Goal: Information Seeking & Learning: Check status

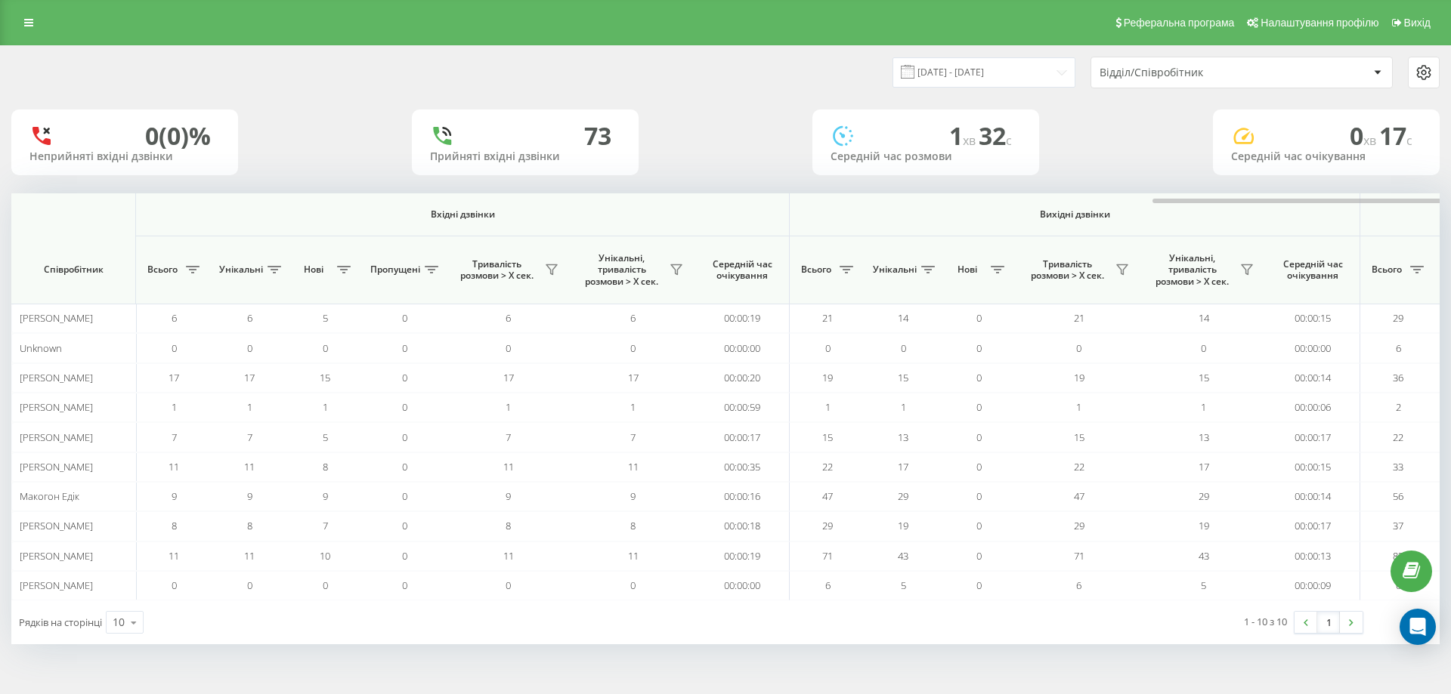
scroll to position [0, 680]
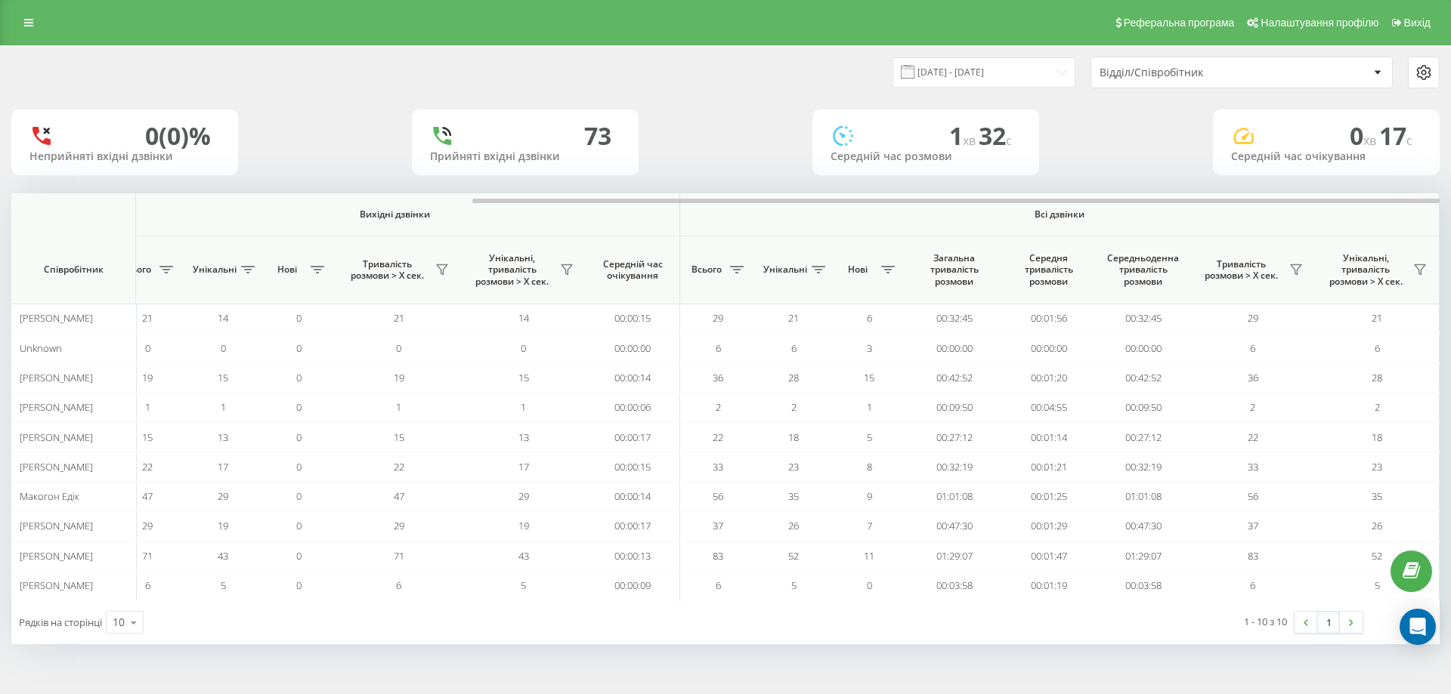
click at [23, 11] on div "Реферальна програма Налаштування профілю Вихід" at bounding box center [725, 22] width 1451 height 45
click at [24, 15] on link at bounding box center [28, 22] width 27 height 21
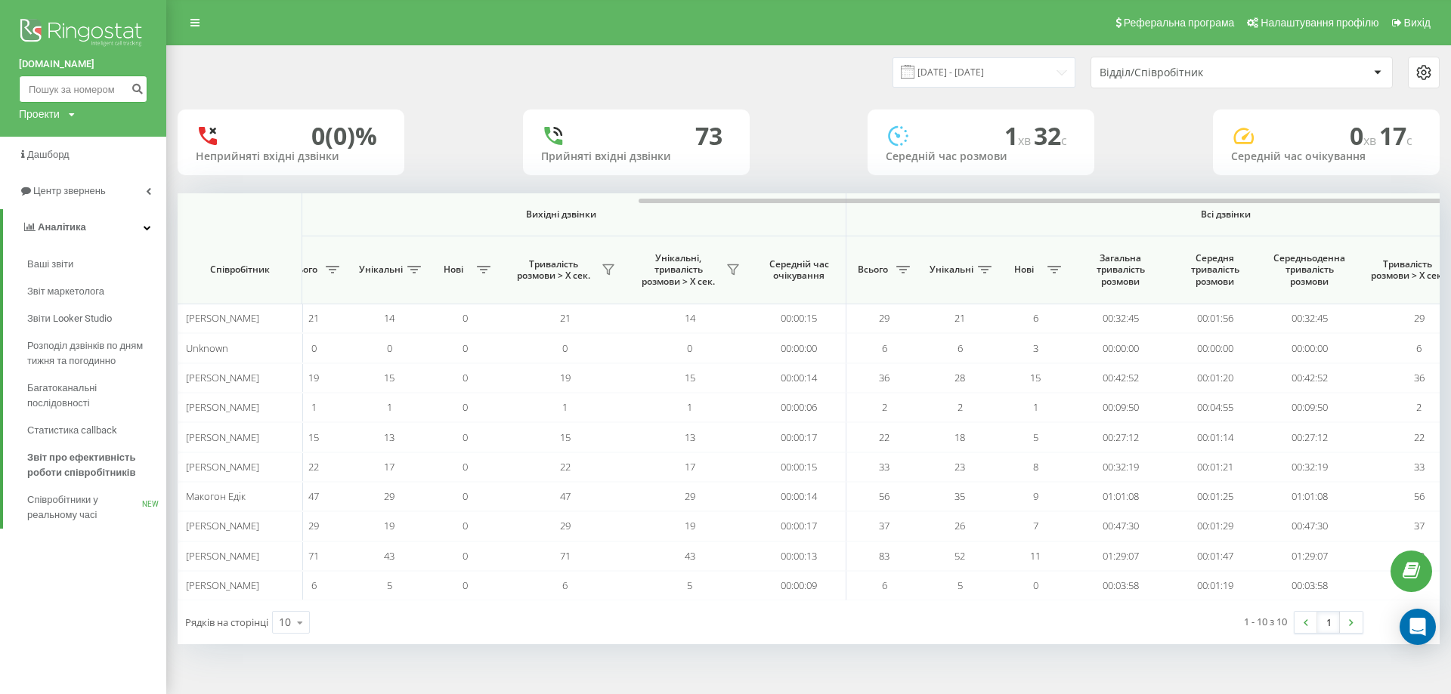
click at [60, 83] on input at bounding box center [83, 89] width 128 height 27
paste input "380976912469"
drag, startPoint x: 39, startPoint y: 91, endPoint x: 24, endPoint y: 90, distance: 14.4
click at [24, 90] on input "380976912469" at bounding box center [83, 89] width 128 height 27
type input "0976912469"
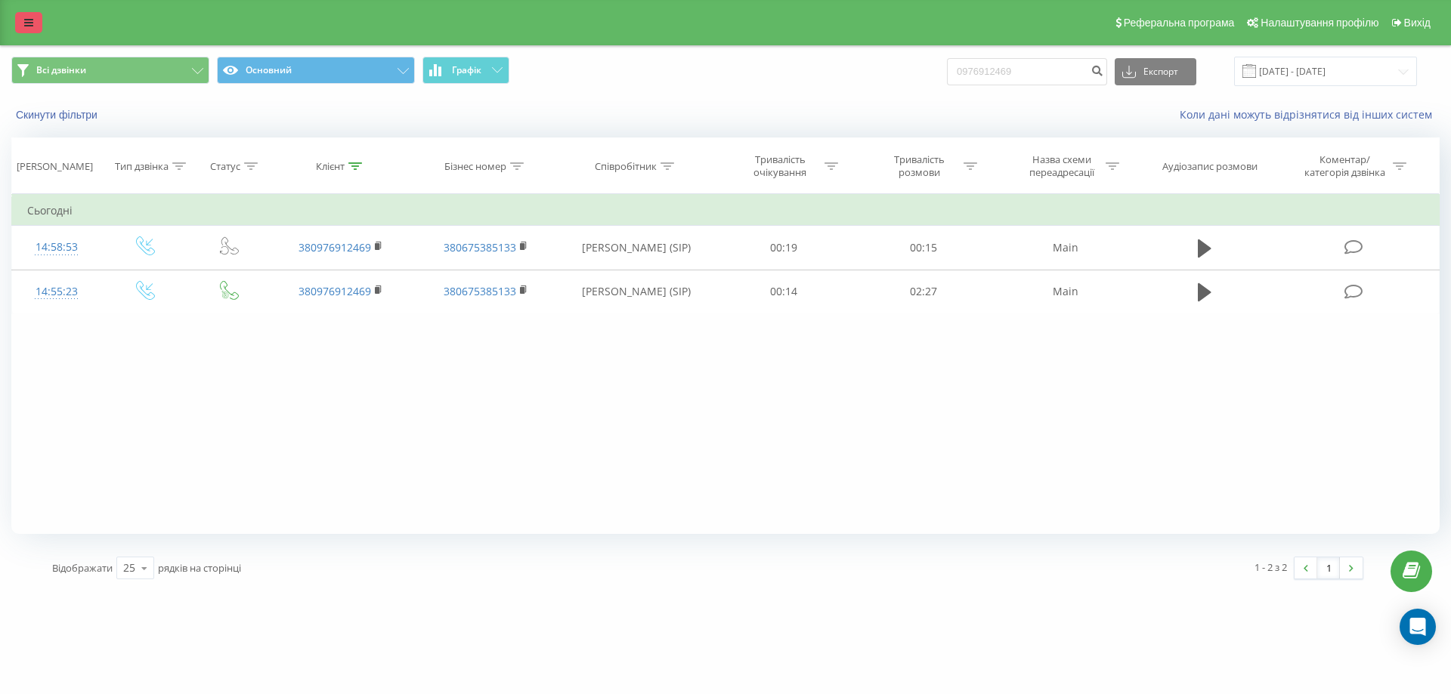
click at [24, 25] on icon at bounding box center [28, 22] width 9 height 11
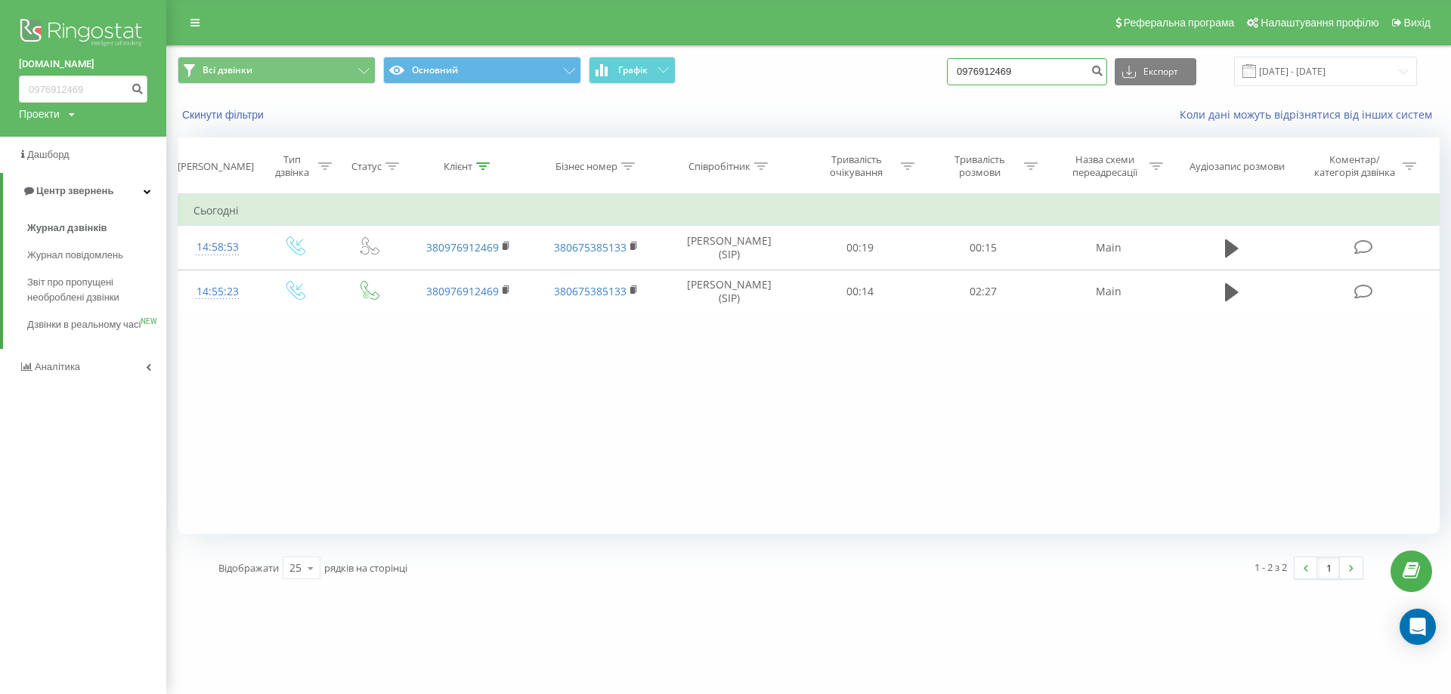
click at [1050, 70] on input "0976912469" at bounding box center [1027, 71] width 160 height 27
paste input "380686027616"
drag, startPoint x: 986, startPoint y: 71, endPoint x: 947, endPoint y: 71, distance: 39.3
click at [947, 71] on div "Всі дзвінки Основний Графік 380686027616 Експорт .csv .xls .xlsx 22.06.2025 - 2…" at bounding box center [809, 71] width 1262 height 29
type input "0686027616"
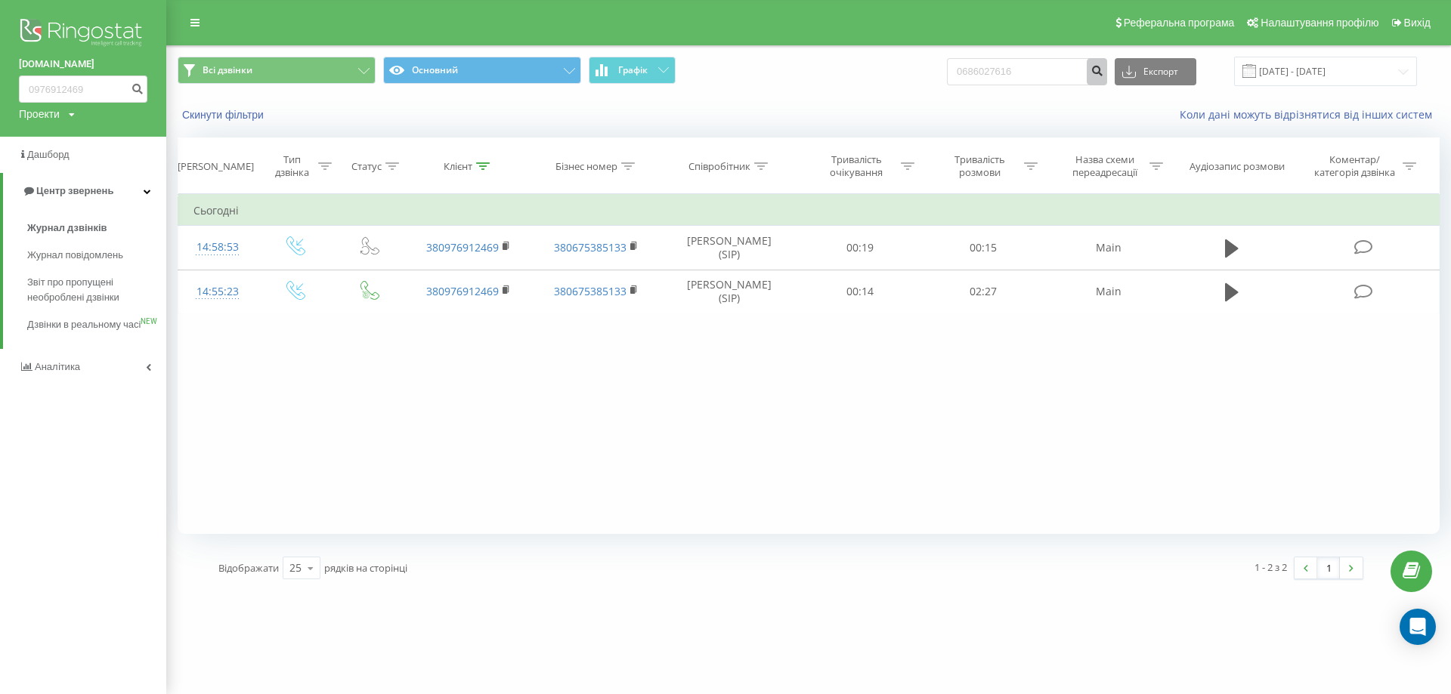
click at [1103, 67] on icon "submit" at bounding box center [1096, 68] width 13 height 9
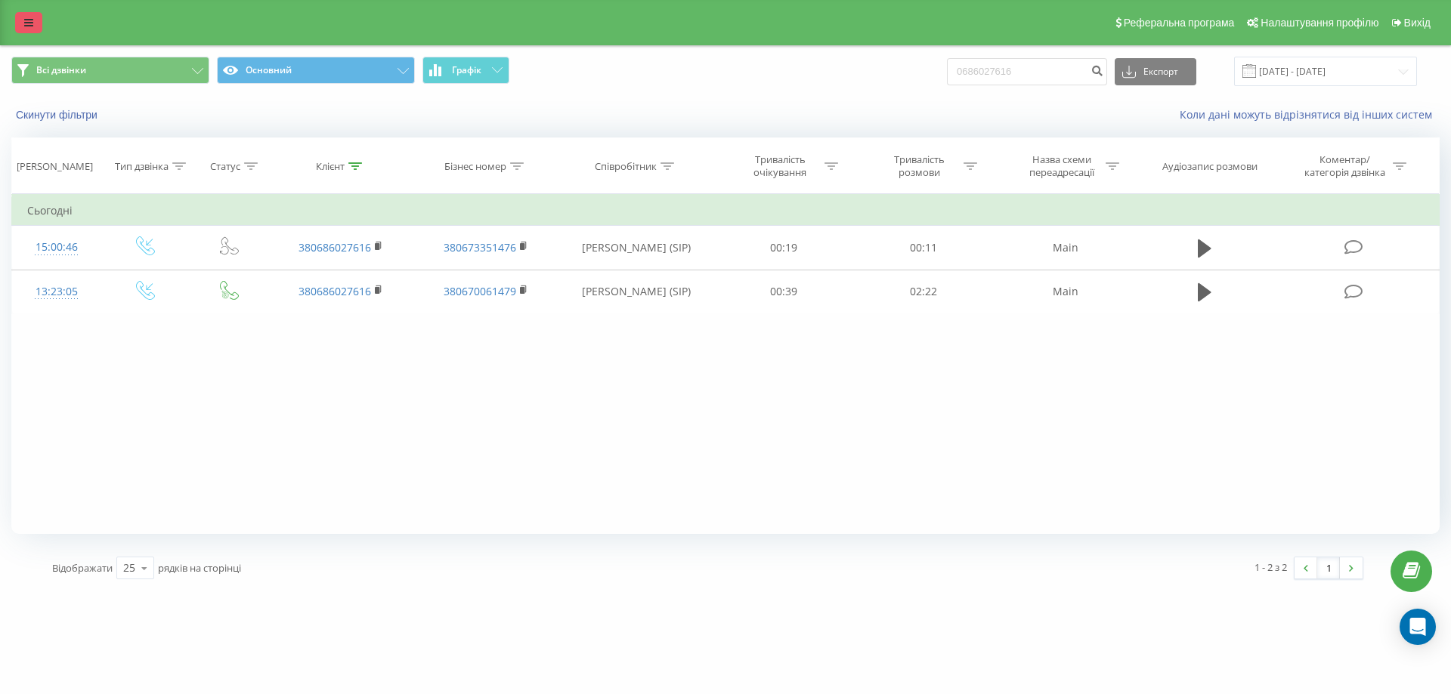
click at [21, 21] on link at bounding box center [28, 22] width 27 height 21
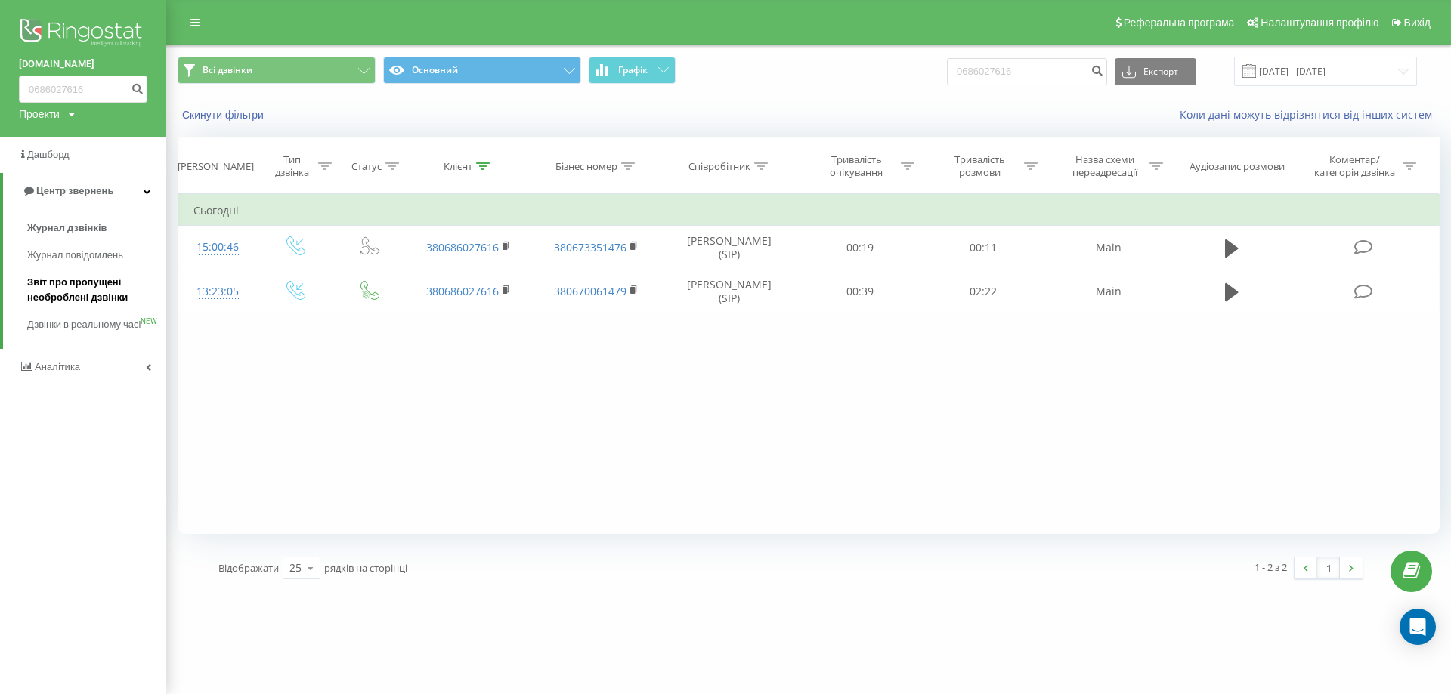
click at [91, 292] on span "Звіт про пропущені необроблені дзвінки" at bounding box center [92, 290] width 131 height 30
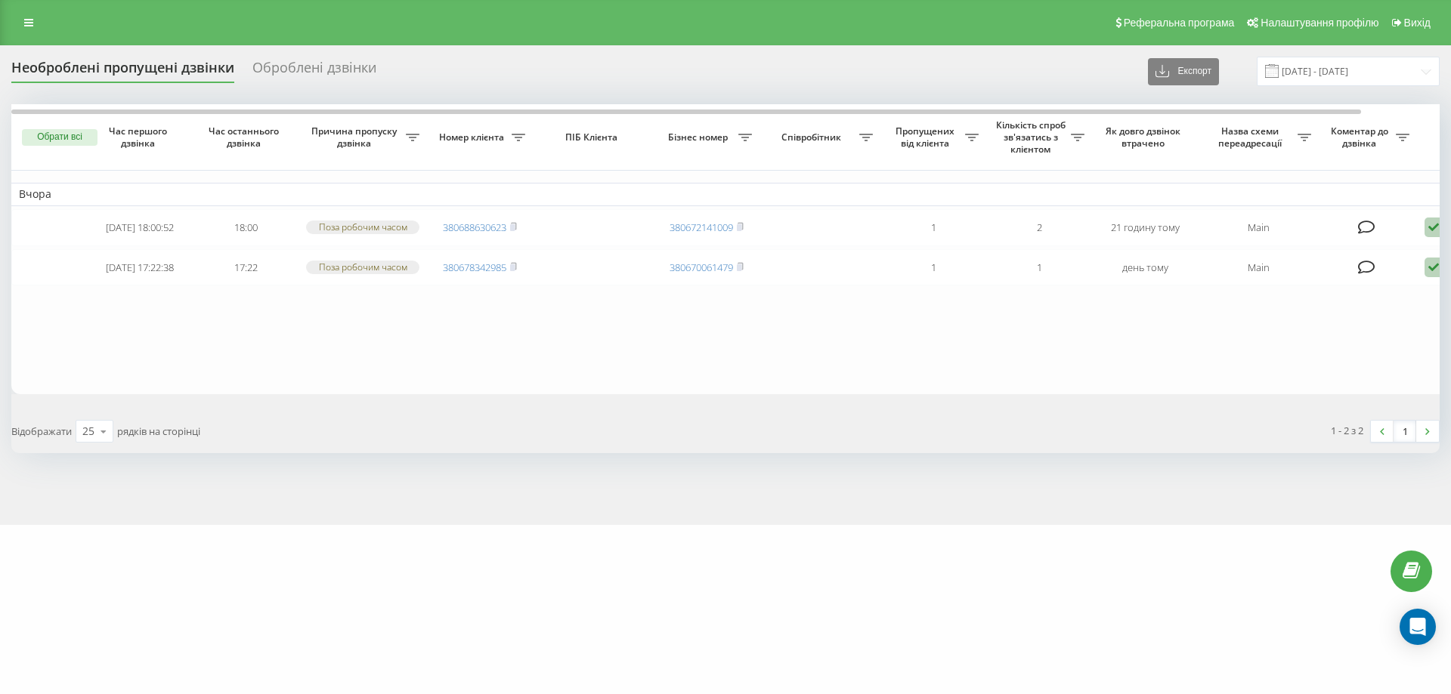
click at [95, 71] on div "Необроблені пропущені дзвінки" at bounding box center [122, 71] width 223 height 23
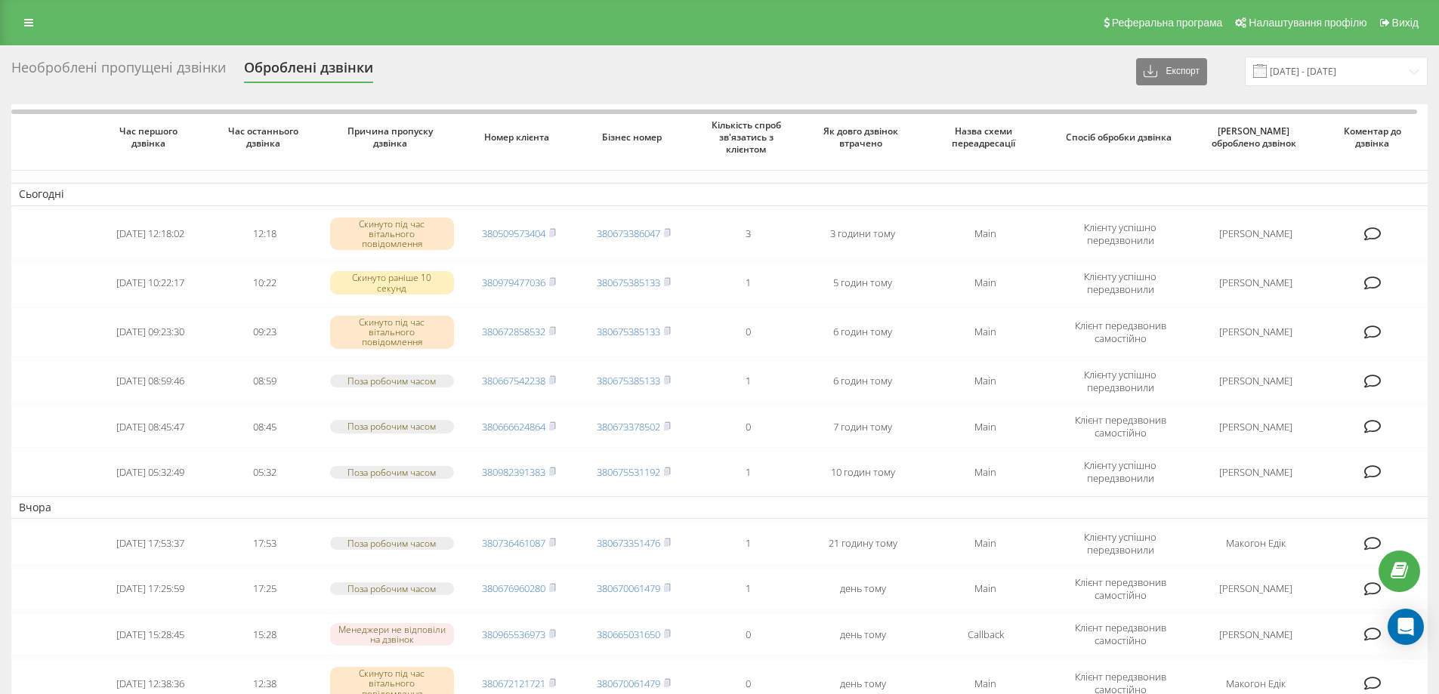
click at [105, 68] on div "Необроблені пропущені дзвінки" at bounding box center [118, 71] width 215 height 23
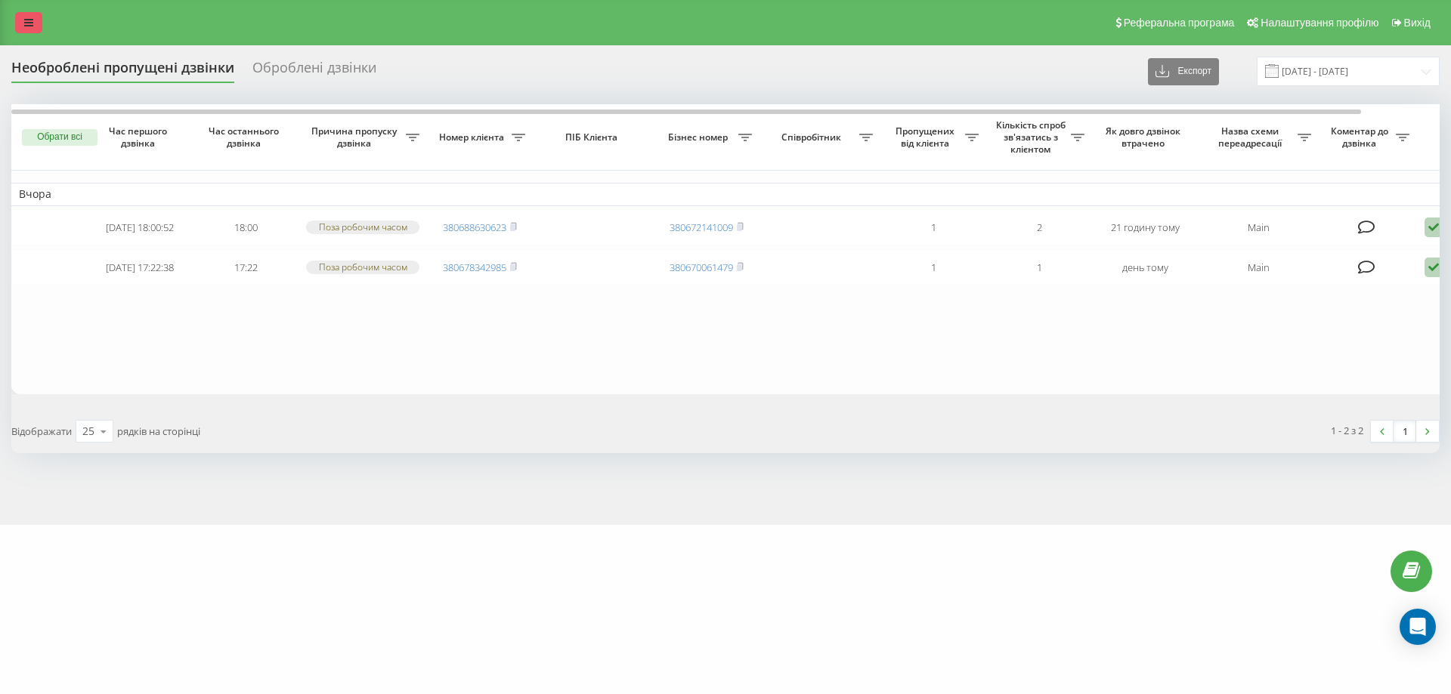
click at [26, 22] on icon at bounding box center [28, 22] width 9 height 11
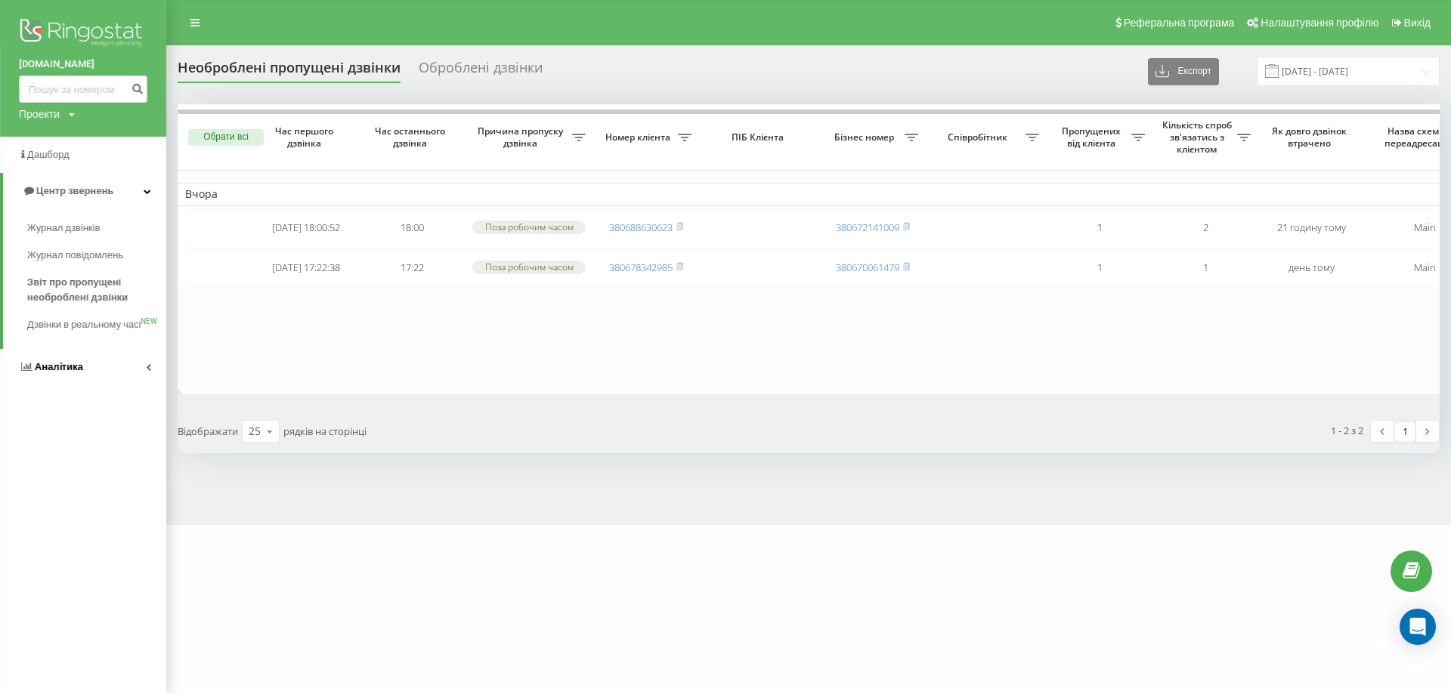
click at [99, 385] on link "Аналiтика" at bounding box center [83, 367] width 166 height 36
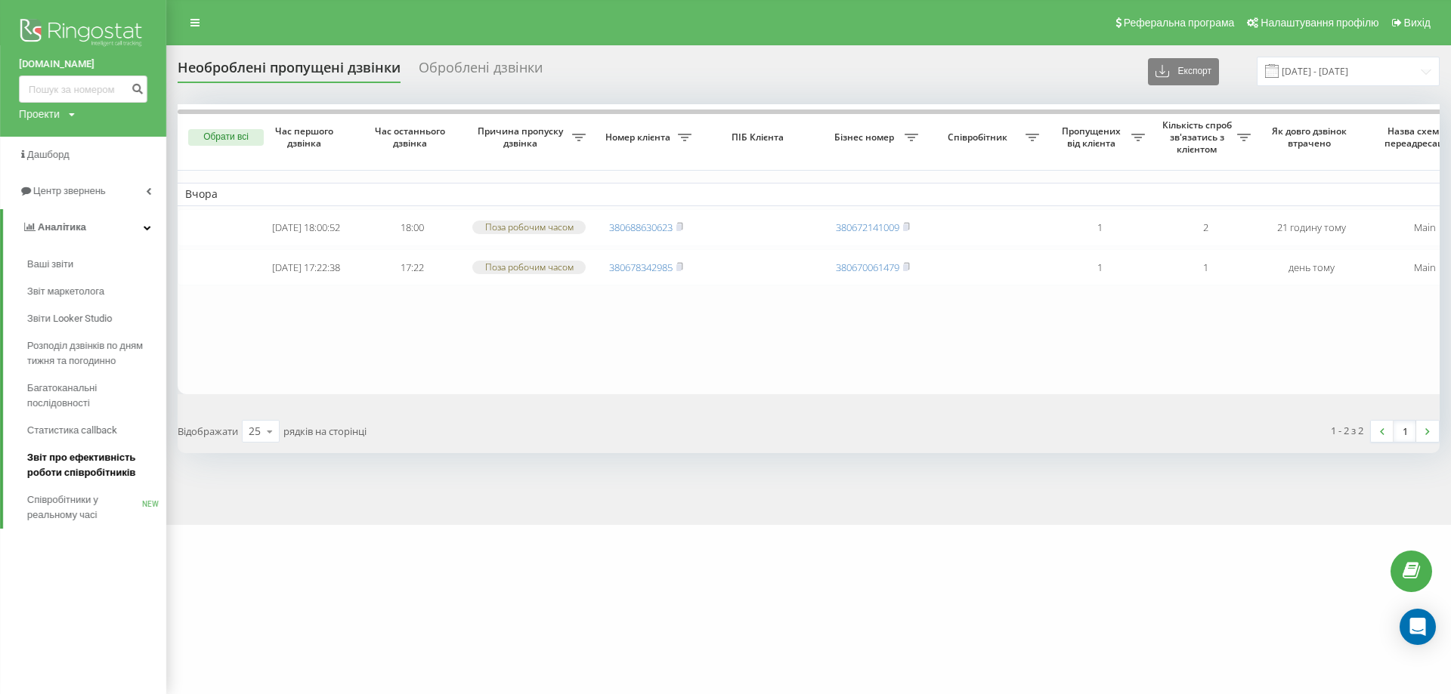
click at [99, 462] on span "Звіт про ефективність роботи співробітників" at bounding box center [92, 465] width 131 height 30
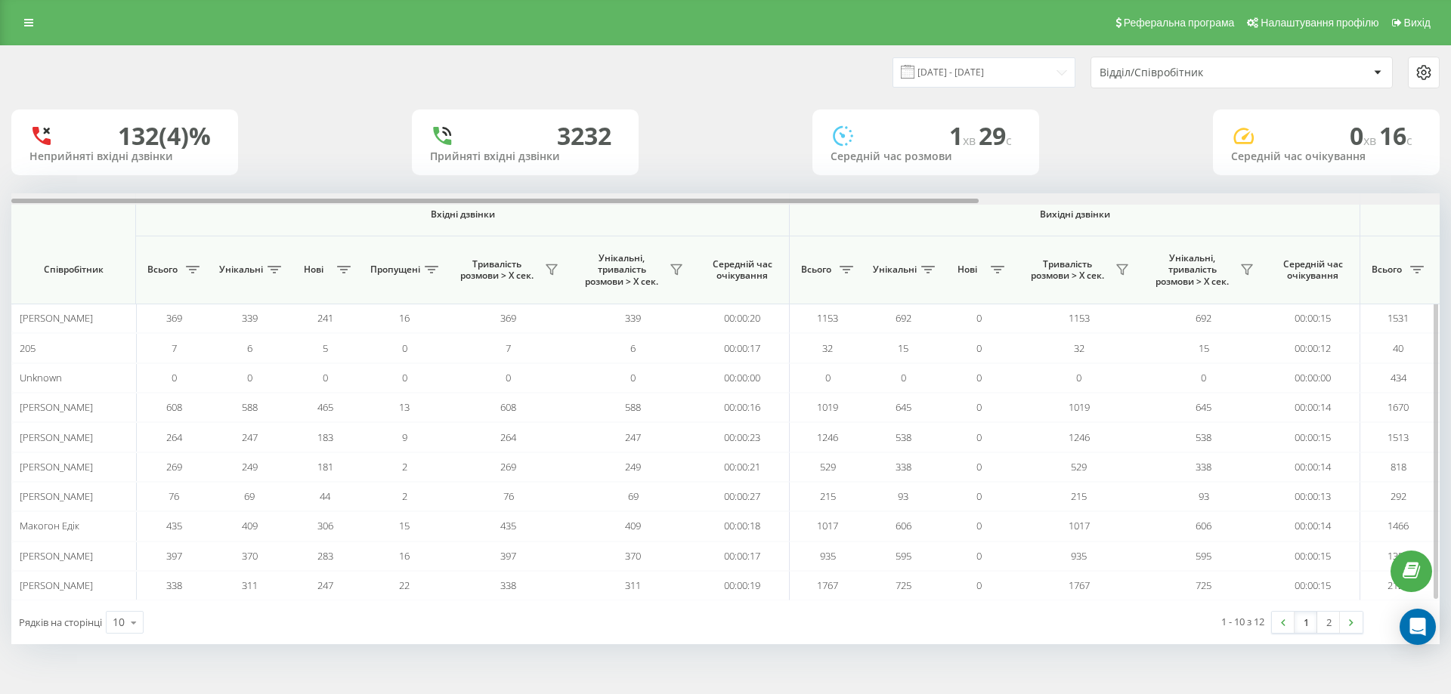
scroll to position [0, 680]
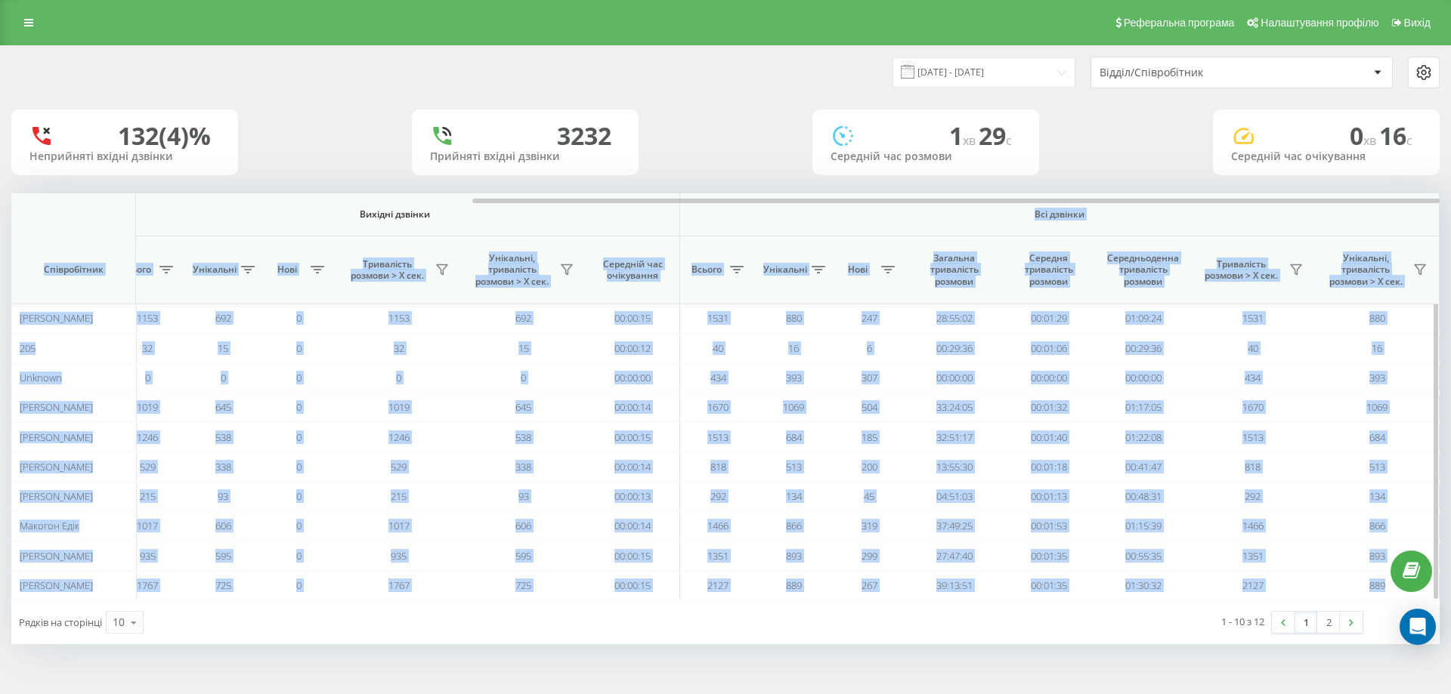
drag, startPoint x: 283, startPoint y: 198, endPoint x: 740, endPoint y: 225, distance: 457.9
click at [740, 225] on div "Вхідні дзвінки Вихідні дзвінки Всі дзвінки Співробітник Всього Унікальні Нові П…" at bounding box center [725, 396] width 1428 height 407
click at [663, 199] on div at bounding box center [955, 201] width 967 height 5
click at [827, 187] on div "22.08.2025 - 22.09.2025 Відділ/Співробітник 132 (4)% Неприйняті вхідні дзвінки …" at bounding box center [725, 345] width 1428 height 598
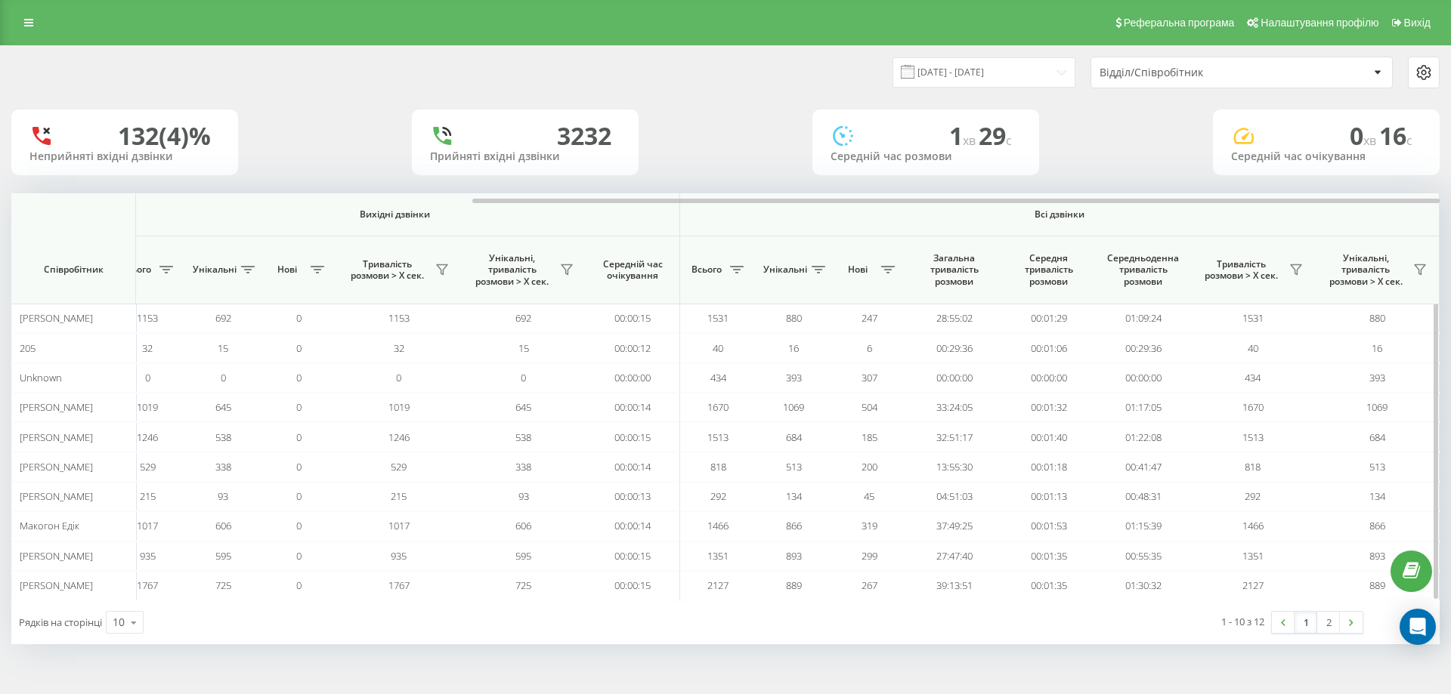
click at [827, 218] on span "Всі дзвінки" at bounding box center [1059, 215] width 669 height 12
click at [1031, 78] on input "[DATE] - [DATE]" at bounding box center [983, 71] width 183 height 29
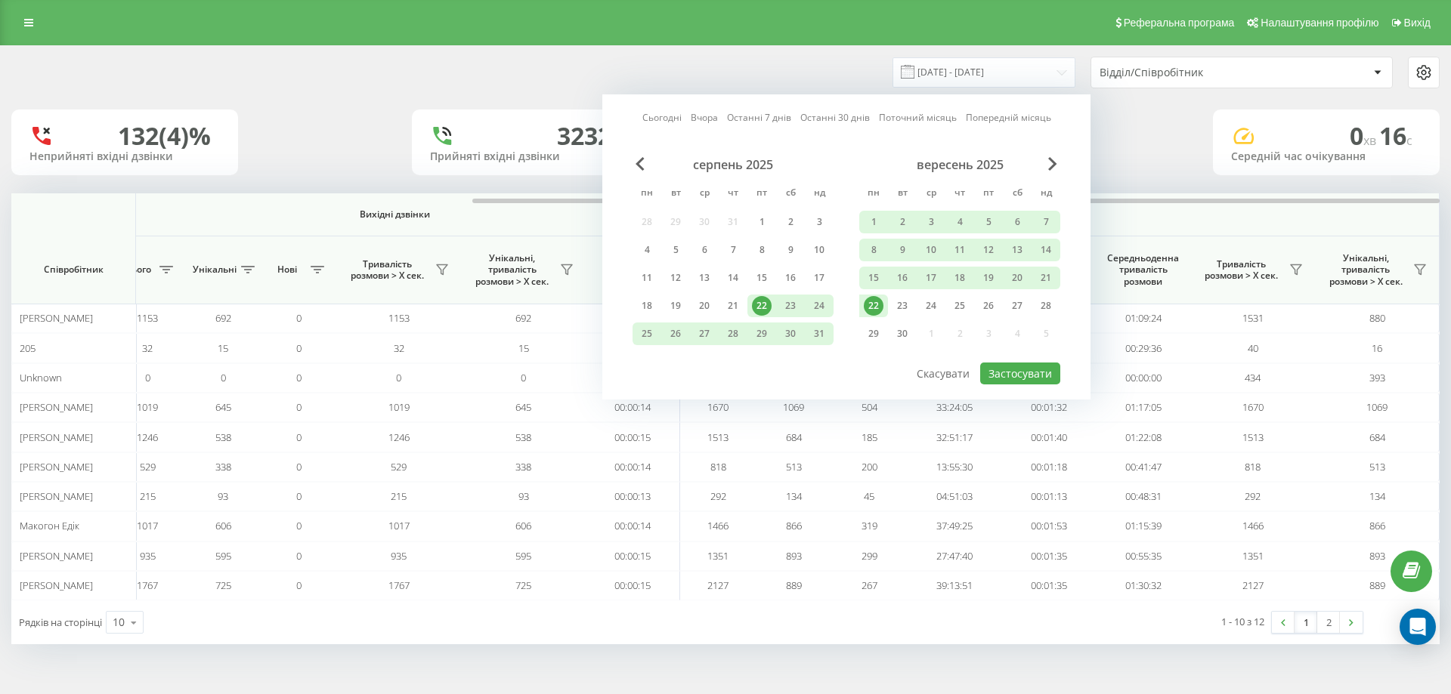
click at [879, 305] on div "22" at bounding box center [874, 306] width 20 height 20
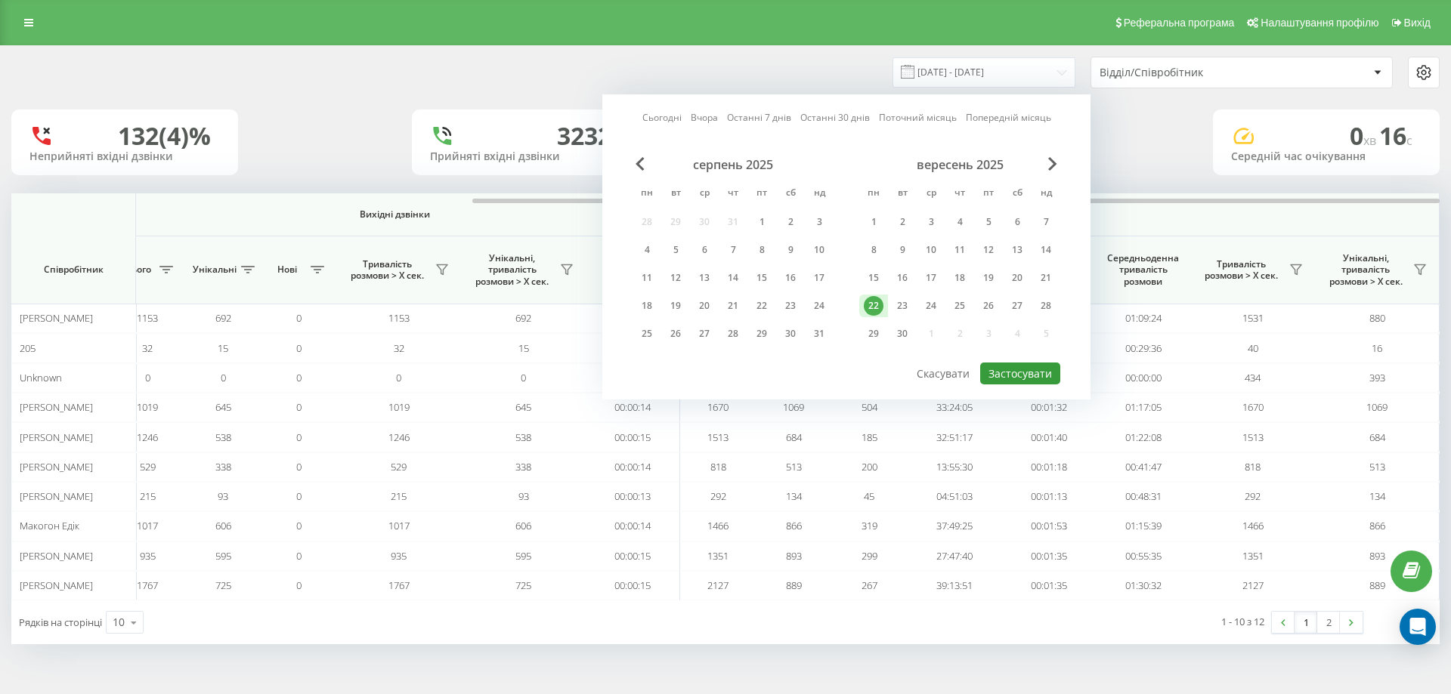
click at [1029, 370] on button "Застосувати" at bounding box center [1020, 374] width 80 height 22
type input "22.09.2025 - 22.09.2025"
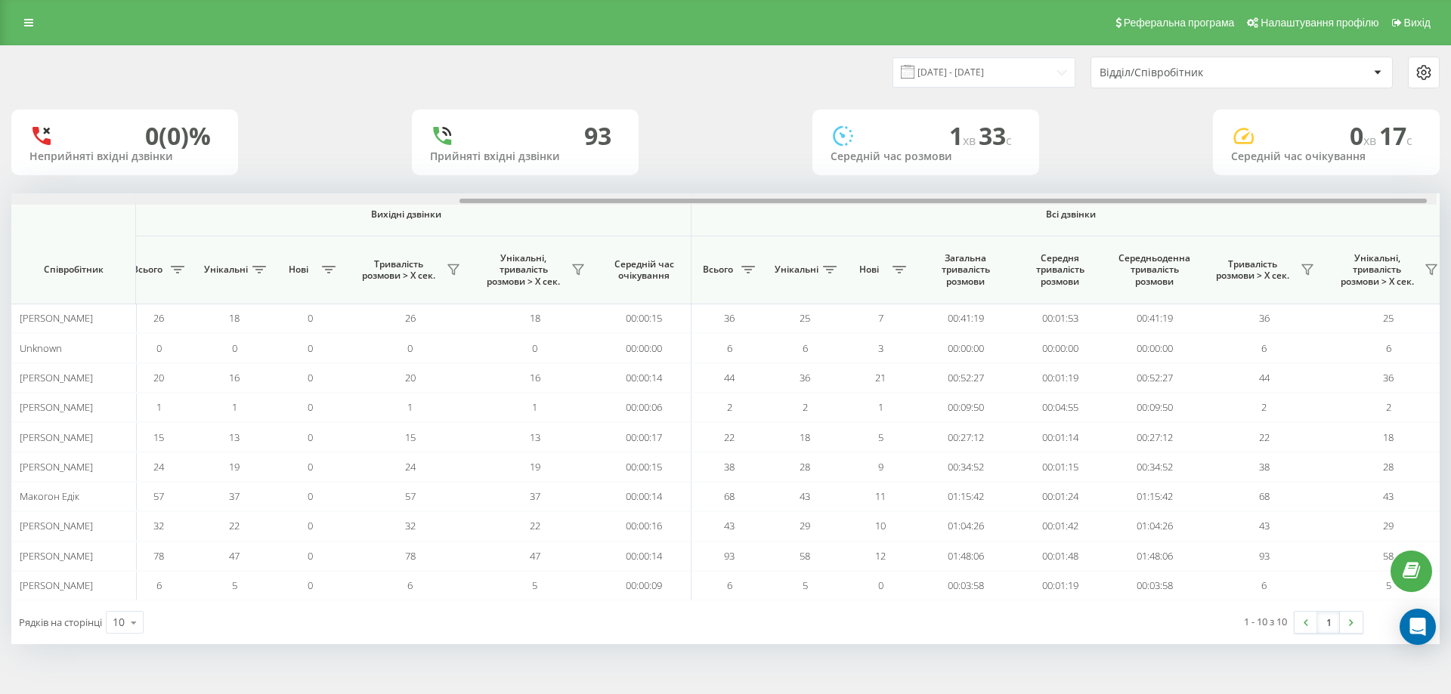
scroll to position [0, 680]
drag, startPoint x: 758, startPoint y: 201, endPoint x: 1241, endPoint y: 184, distance: 483.9
click at [1241, 184] on div "22.09.2025 - 22.09.2025 Відділ/Співробітник 0 (0)% Неприйняті вхідні дзвінки 93…" at bounding box center [725, 345] width 1428 height 598
